Goal: Check status: Check status

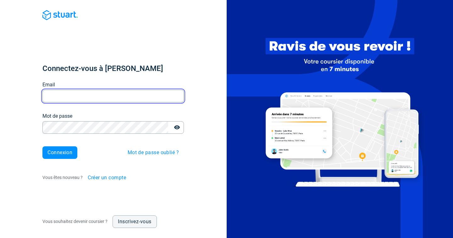
type input "[EMAIL_ADDRESS][DOMAIN_NAME]"
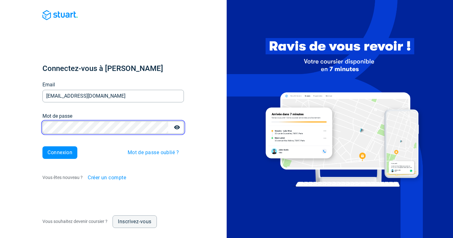
click at [60, 153] on button "Connexion" at bounding box center [59, 152] width 35 height 13
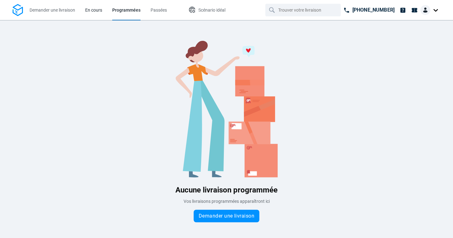
click at [90, 13] on span "En cours" at bounding box center [93, 10] width 17 height 7
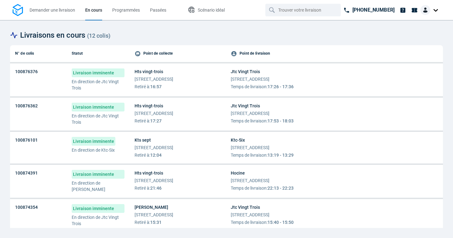
click at [293, 84] on span "Temps de livraison : 17:26 - 17:36" at bounding box center [262, 87] width 63 height 6
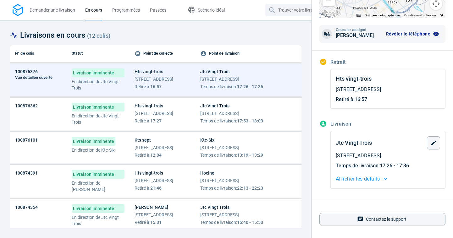
scroll to position [124, 0]
click at [364, 181] on span "Afficher les détails" at bounding box center [358, 179] width 44 height 9
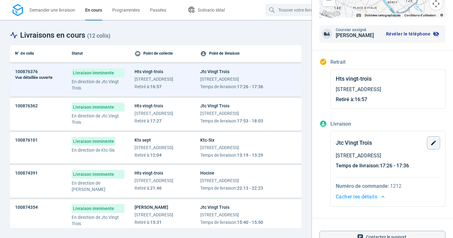
click at [374, 194] on span "Cacher les détails" at bounding box center [356, 197] width 41 height 9
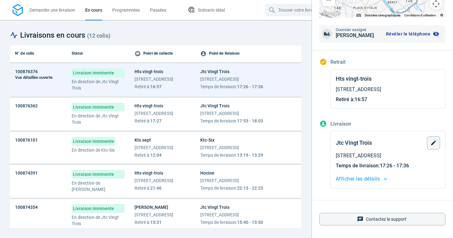
click at [376, 182] on span "Afficher les détails" at bounding box center [358, 179] width 44 height 9
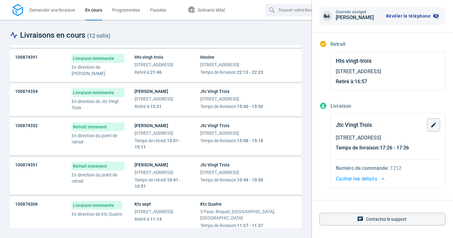
scroll to position [117, 0]
